Goal: Navigation & Orientation: Find specific page/section

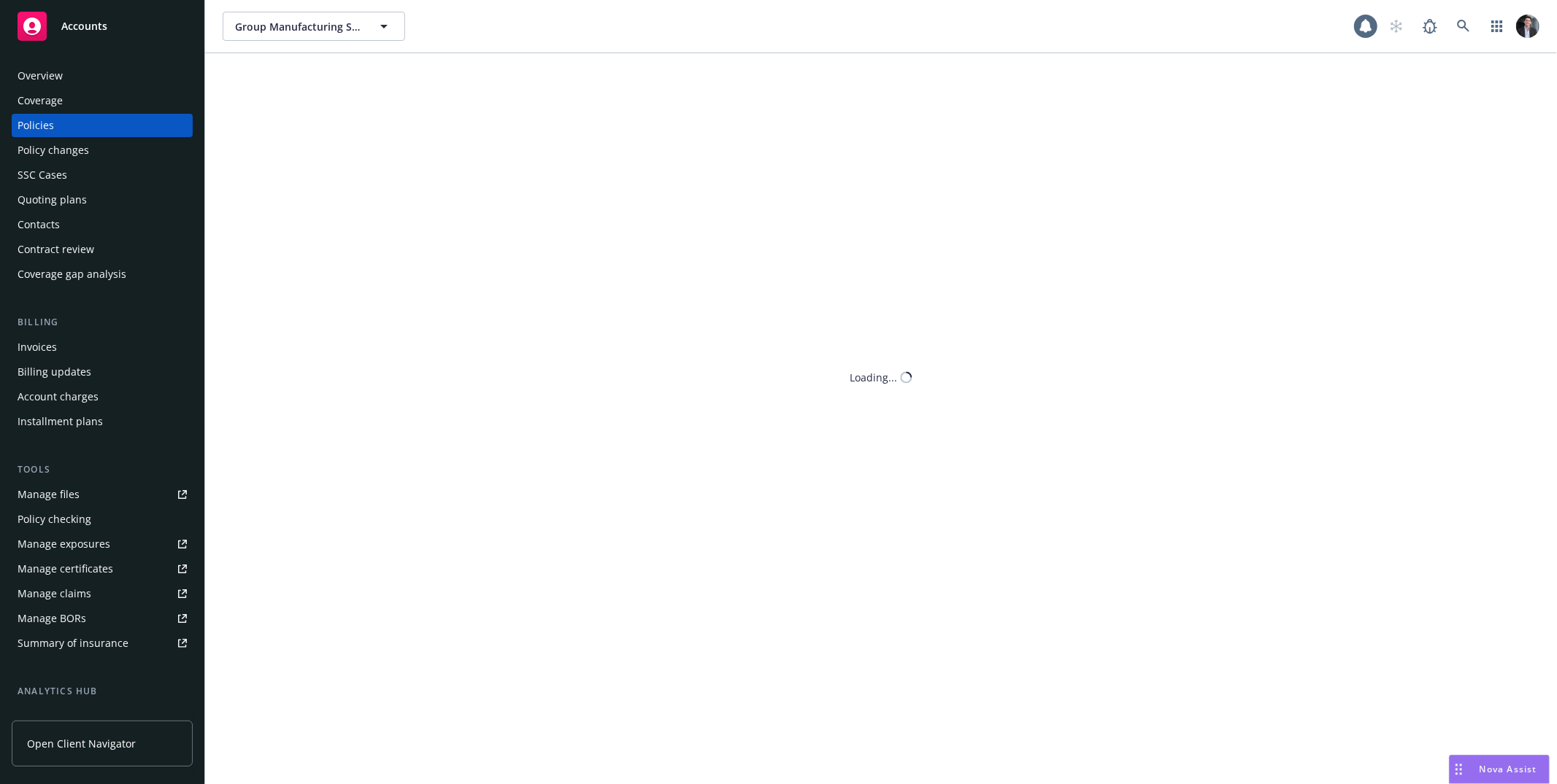
click at [33, 35] on body "Accounts Overview Coverage Policies Policy changes SSC Cases Quoting plans Cont…" at bounding box center [778, 392] width 1557 height 784
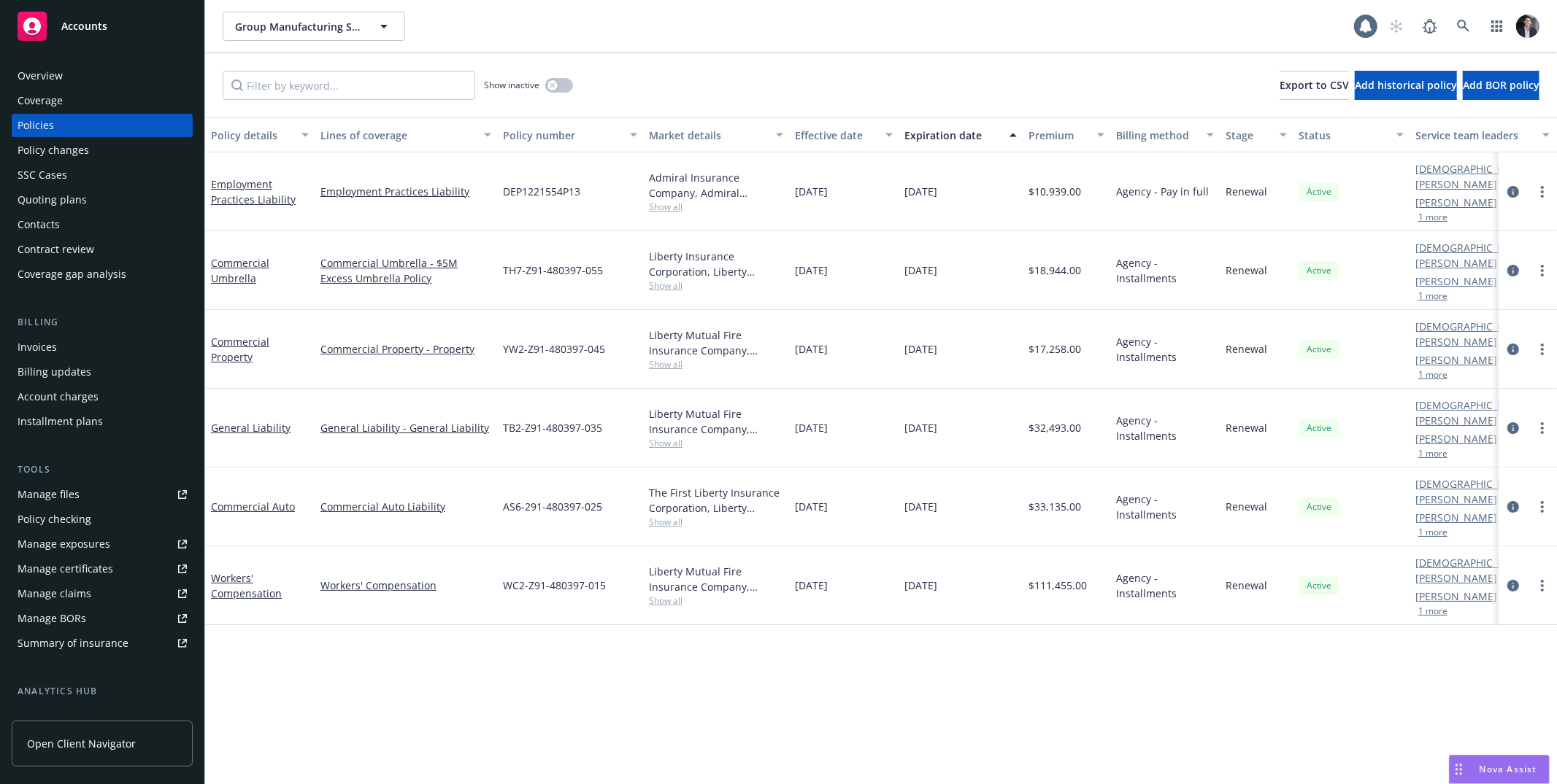
click at [89, 21] on span "Accounts" at bounding box center [84, 26] width 46 height 12
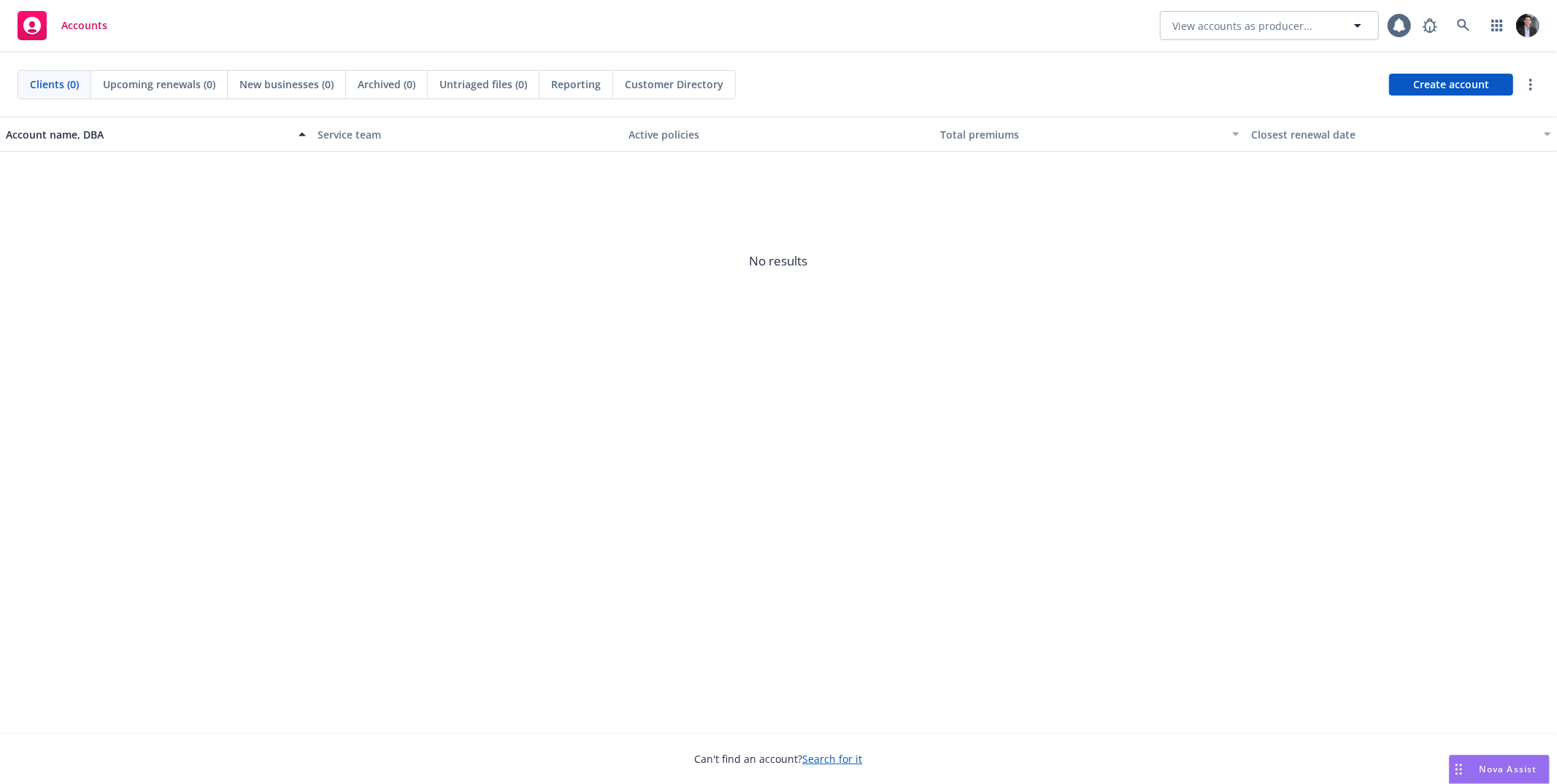
click at [650, 79] on span "Customer Directory" at bounding box center [674, 84] width 99 height 15
